Goal: Information Seeking & Learning: Learn about a topic

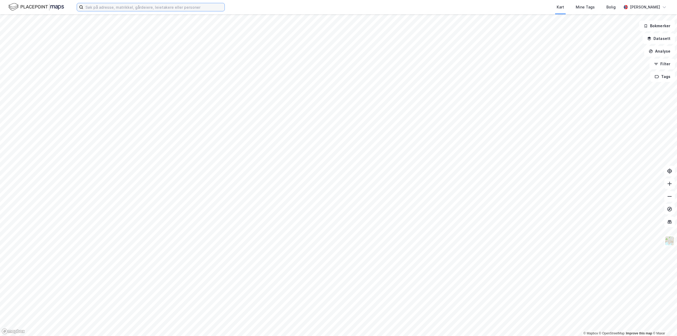
click at [149, 10] on input at bounding box center [153, 7] width 141 height 8
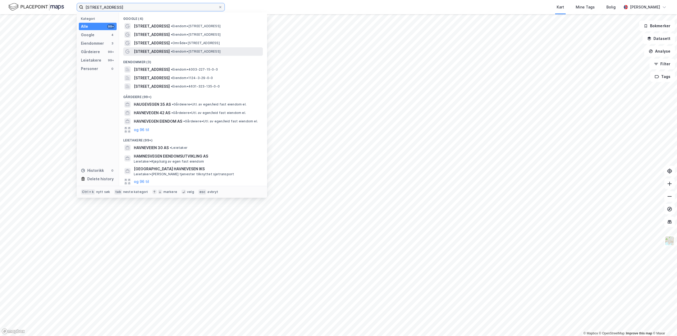
type input "[STREET_ADDRESS]"
click at [201, 49] on div "[STREET_ADDRESS] • Eiendom • [STREET_ADDRESS]" at bounding box center [198, 51] width 128 height 6
